Goal: Information Seeking & Learning: Learn about a topic

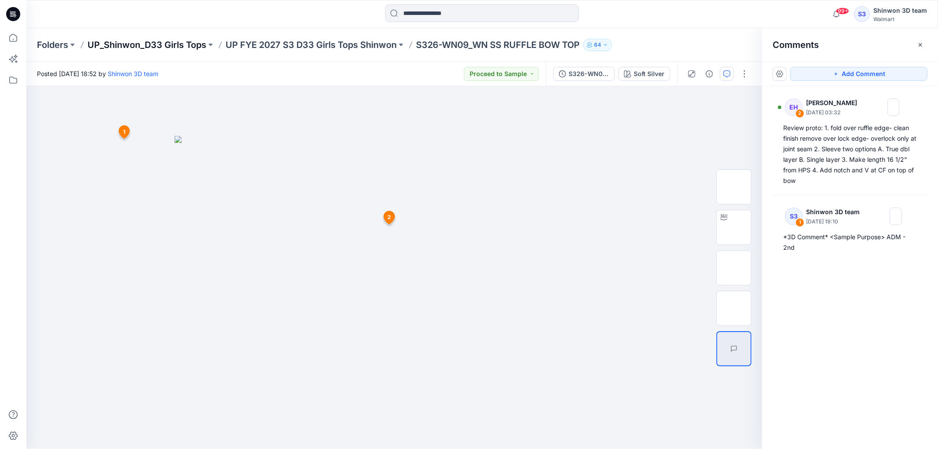
click at [196, 43] on p "UP_Shinwon_D33 Girls Tops" at bounding box center [146, 45] width 119 height 12
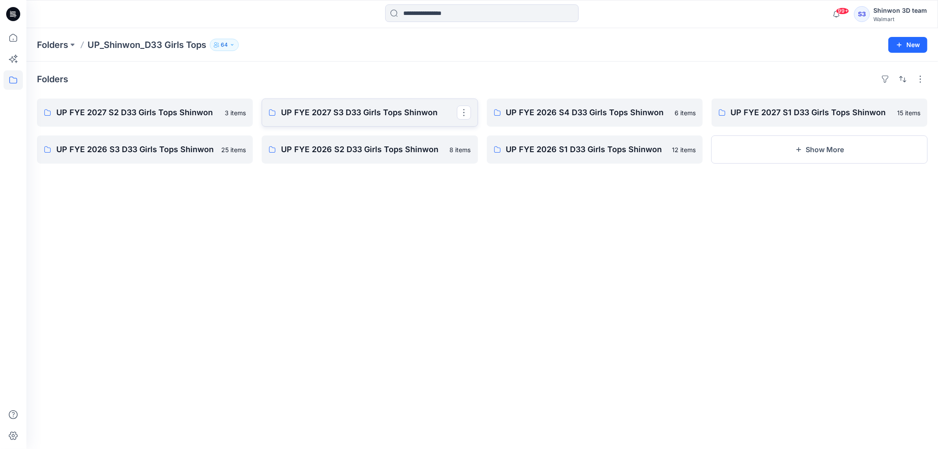
click at [369, 117] on p "UP FYE 2027 S3 D33 Girls Tops Shinwon" at bounding box center [368, 112] width 175 height 12
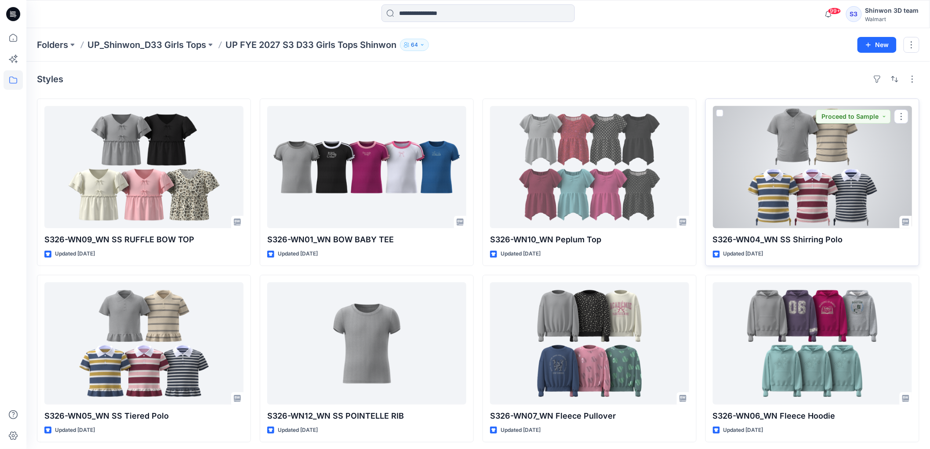
click at [777, 189] on div at bounding box center [812, 167] width 199 height 122
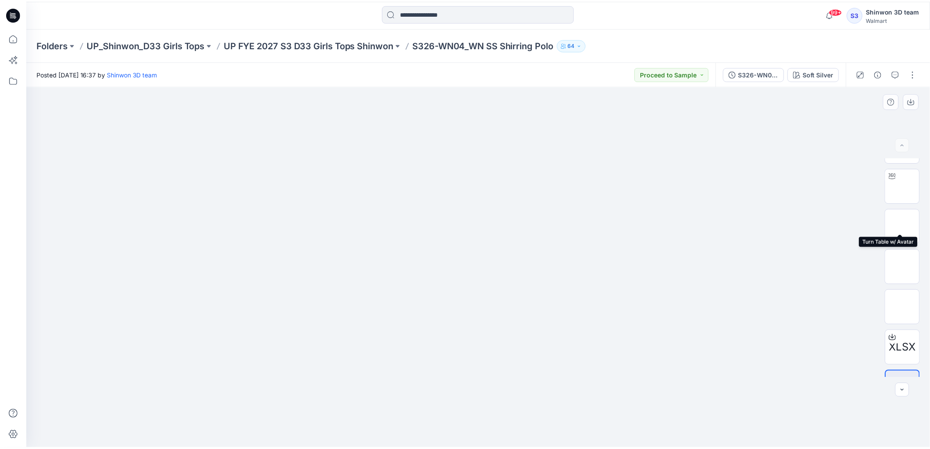
scroll to position [58, 0]
click at [371, 46] on p "UP FYE 2027 S3 D33 Girls Tops Shinwon" at bounding box center [310, 45] width 171 height 12
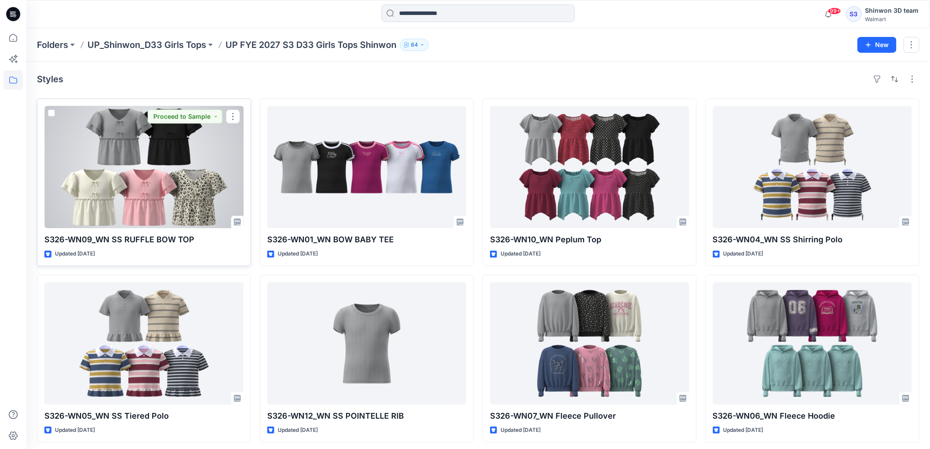
click at [137, 157] on div at bounding box center [143, 167] width 199 height 122
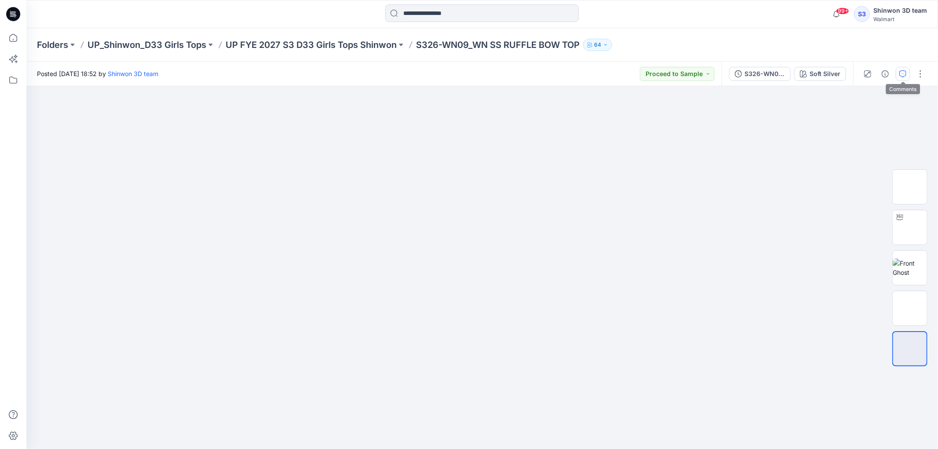
click at [900, 75] on icon "button" at bounding box center [902, 73] width 7 height 7
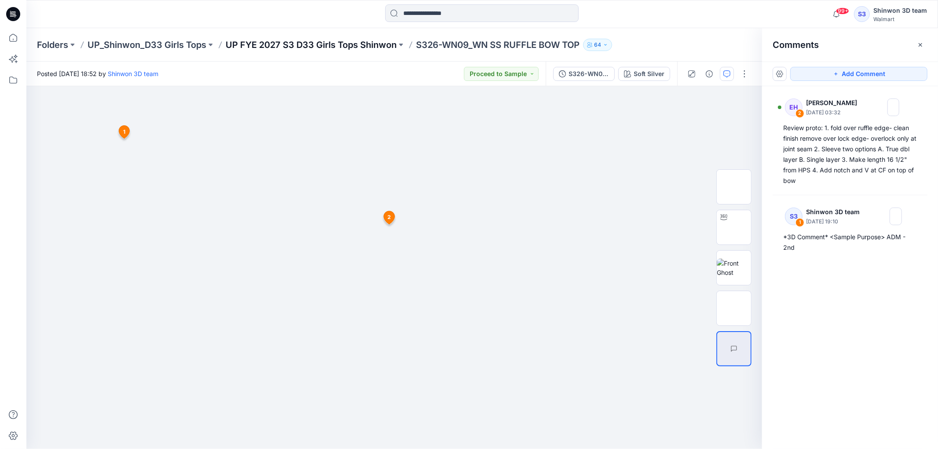
click at [346, 39] on p "UP FYE 2027 S3 D33 Girls Tops Shinwon" at bounding box center [310, 45] width 171 height 12
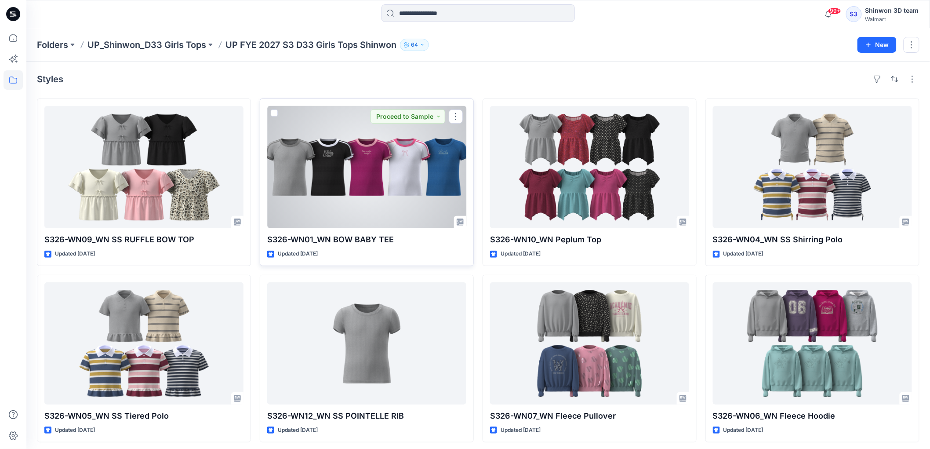
click at [306, 183] on div at bounding box center [366, 167] width 199 height 122
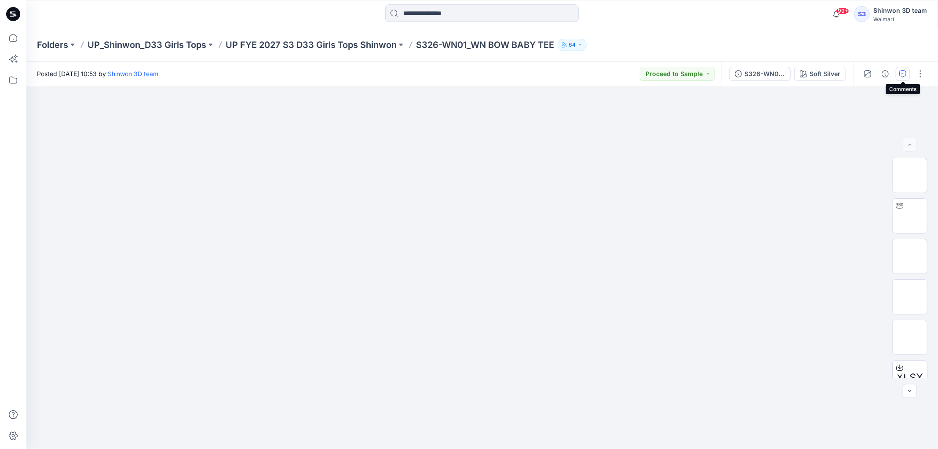
click at [902, 76] on icon "button" at bounding box center [902, 73] width 7 height 7
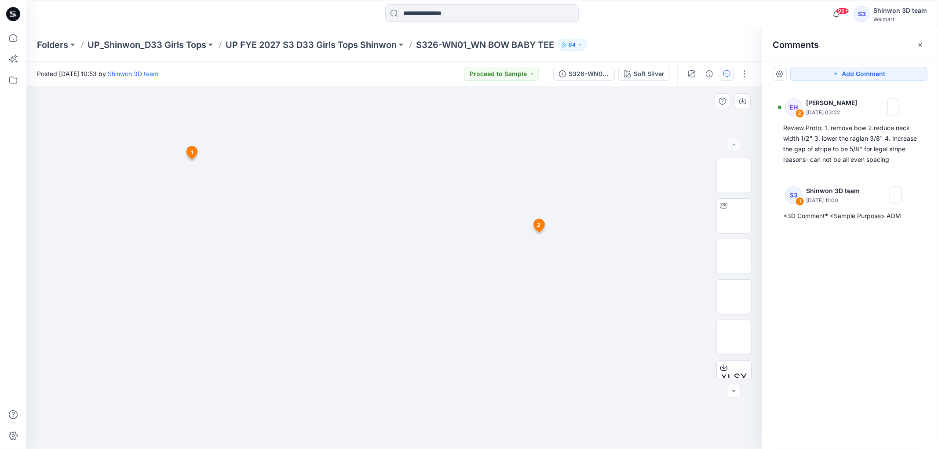
click at [222, 136] on img at bounding box center [394, 136] width 440 height 0
click at [252, 136] on img at bounding box center [394, 136] width 440 height 0
click at [542, 136] on img at bounding box center [394, 136] width 440 height 0
click at [380, 47] on p "UP FYE 2027 S3 D33 Girls Tops Shinwon" at bounding box center [310, 45] width 171 height 12
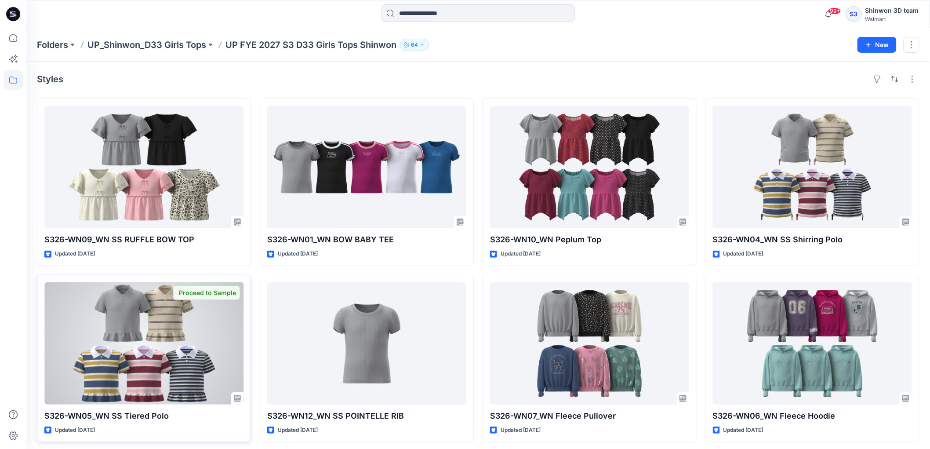
click at [67, 337] on div at bounding box center [143, 343] width 199 height 122
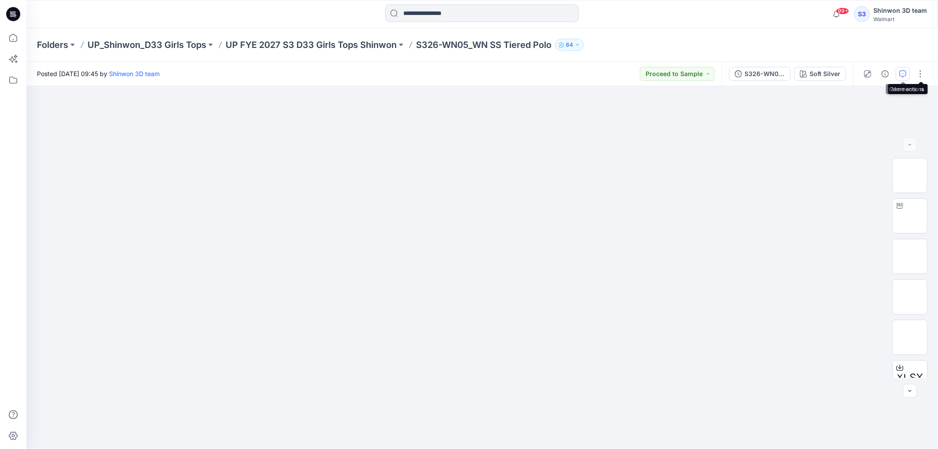
click at [906, 69] on button "button" at bounding box center [902, 74] width 14 height 14
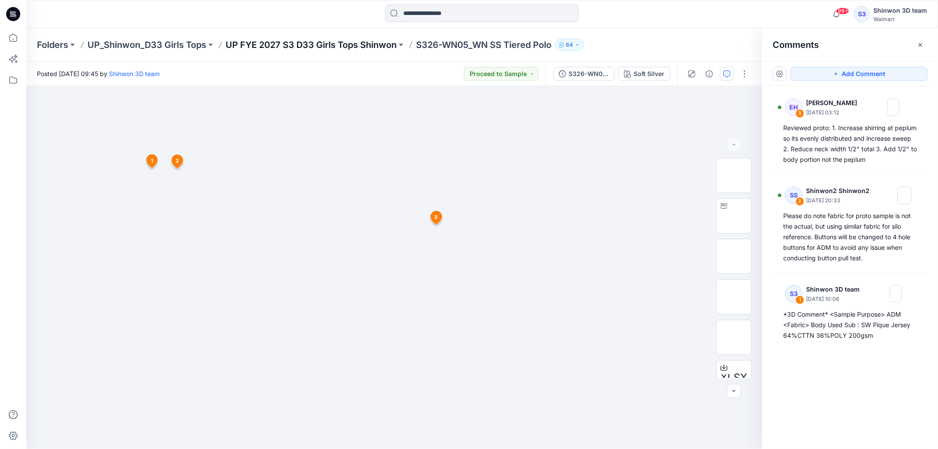
click at [345, 46] on p "UP FYE 2027 S3 D33 Girls Tops Shinwon" at bounding box center [310, 45] width 171 height 12
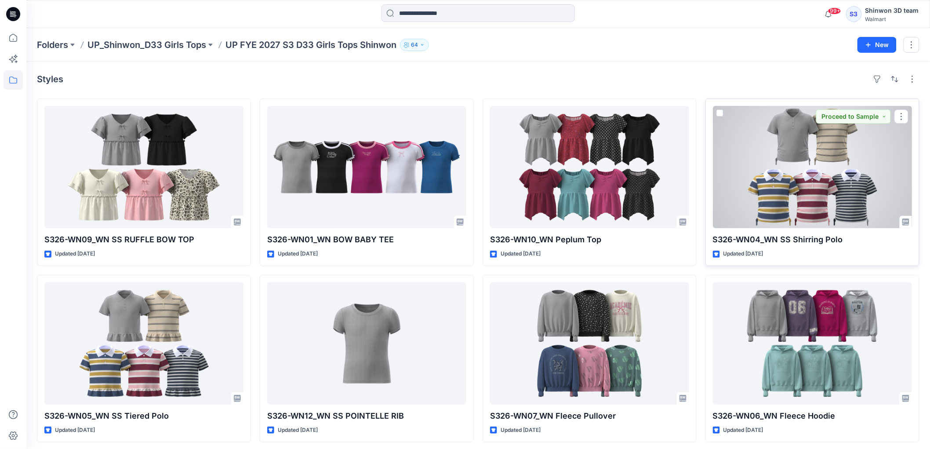
click at [816, 169] on div at bounding box center [812, 167] width 199 height 122
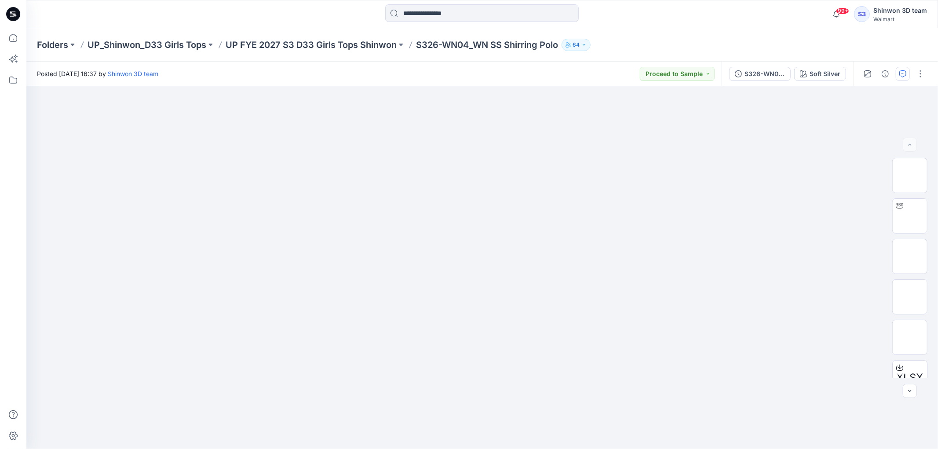
click at [899, 74] on icon "button" at bounding box center [902, 73] width 7 height 7
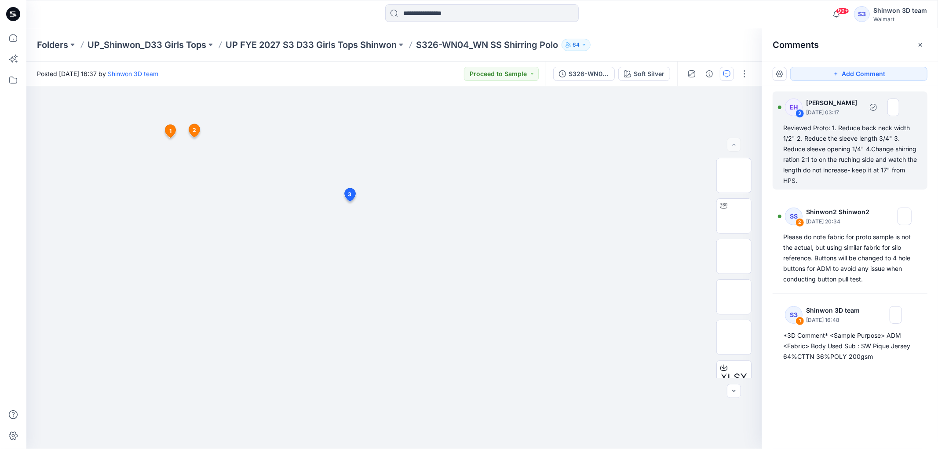
click at [846, 149] on div "Reviewed Proto: 1. Reduce back neck width 1/2" 2. Reduce the sleeve length 3/4"…" at bounding box center [850, 154] width 134 height 63
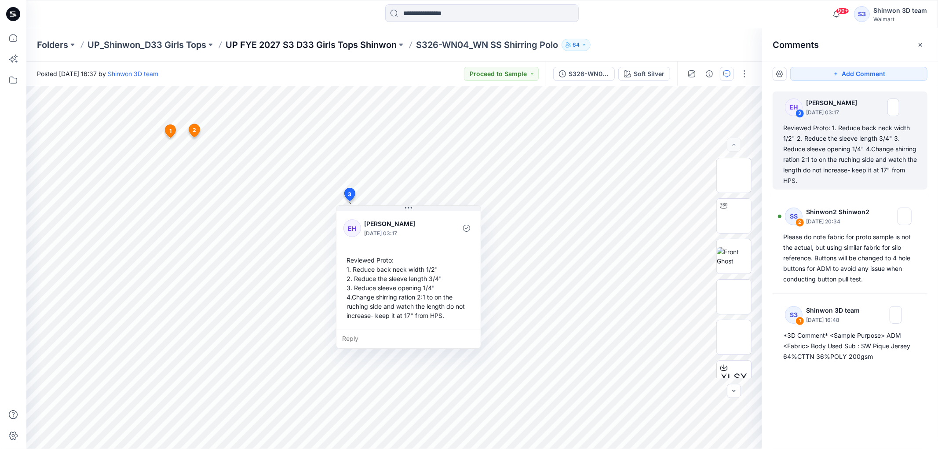
click at [371, 44] on p "UP FYE 2027 S3 D33 Girls Tops Shinwon" at bounding box center [310, 45] width 171 height 12
